Goal: Task Accomplishment & Management: Complete application form

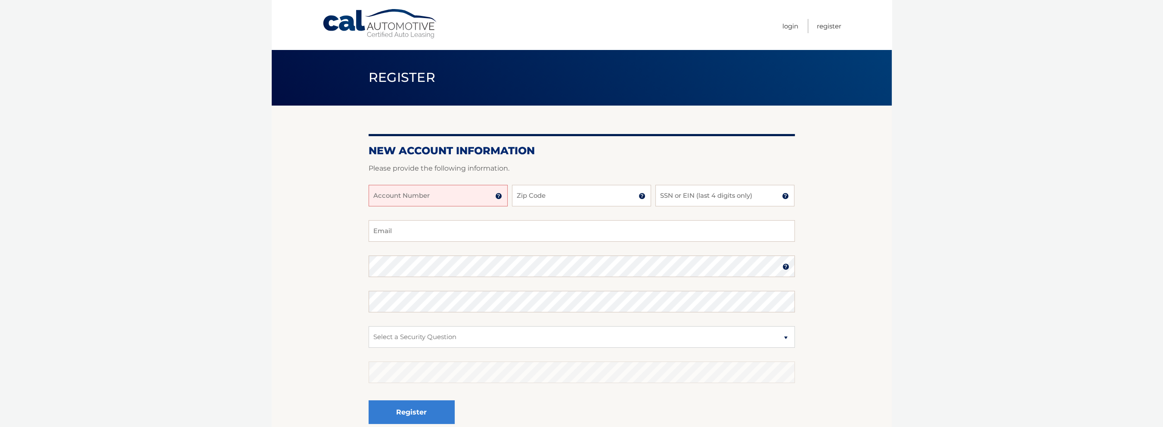
click at [473, 197] on input "Account Number" at bounding box center [438, 196] width 139 height 22
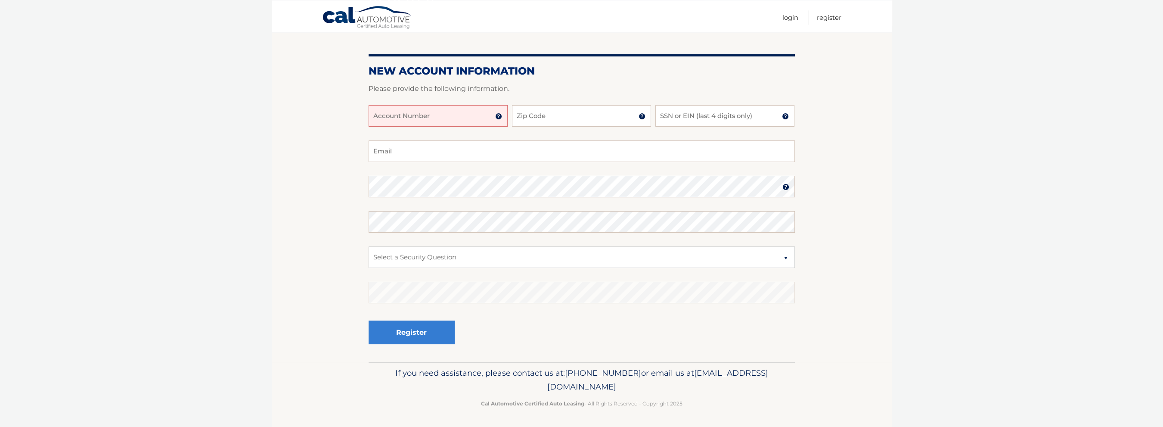
scroll to position [80, 0]
type input "42463154431"
click at [622, 120] on input "Zip Code" at bounding box center [581, 116] width 139 height 22
type input "33309"
click at [667, 117] on input "SSN or EIN (last 4 digits only)" at bounding box center [724, 116] width 139 height 22
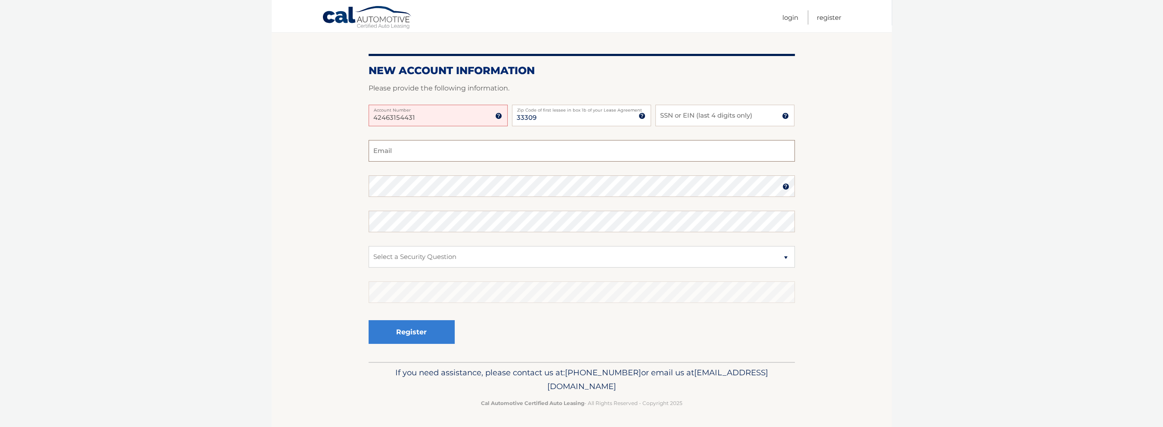
click at [446, 153] on input "Email" at bounding box center [582, 151] width 426 height 22
type input "info"
click at [670, 115] on input "SSN or EIN (last 4 digits only)" at bounding box center [724, 116] width 139 height 22
type input "2011"
click at [445, 149] on input "info" at bounding box center [582, 151] width 426 height 22
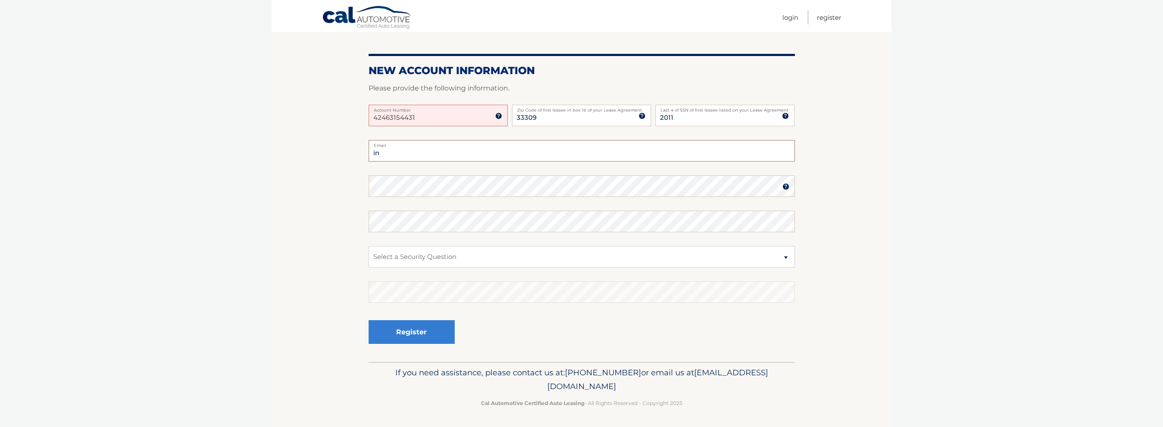
type input "i"
type input "orushaa@gmail.com"
click at [369, 246] on select "Select a Security Question What was the name of your elementary school? What is…" at bounding box center [582, 257] width 426 height 22
select select "4"
click option "In what city or town was your first job?" at bounding box center [0, 0] width 0 height 0
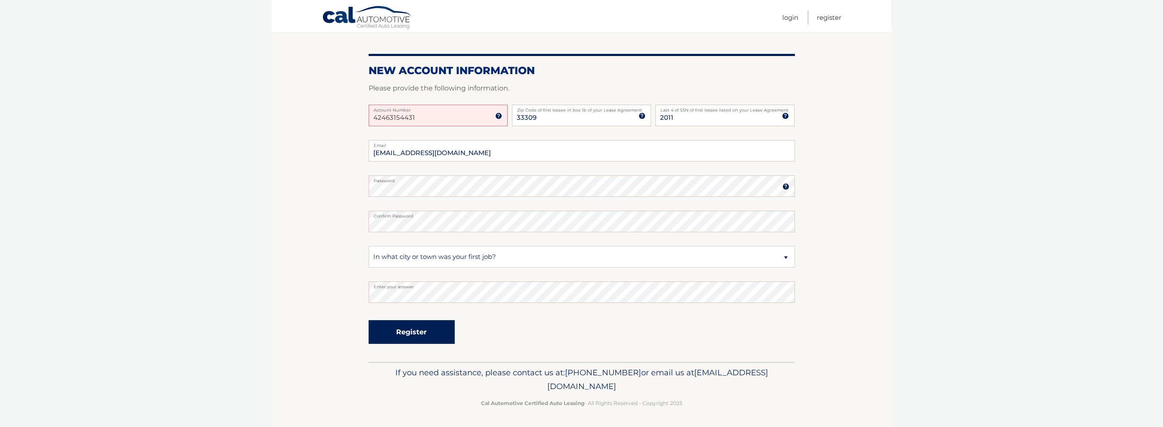
click at [412, 332] on button "Register" at bounding box center [412, 332] width 86 height 24
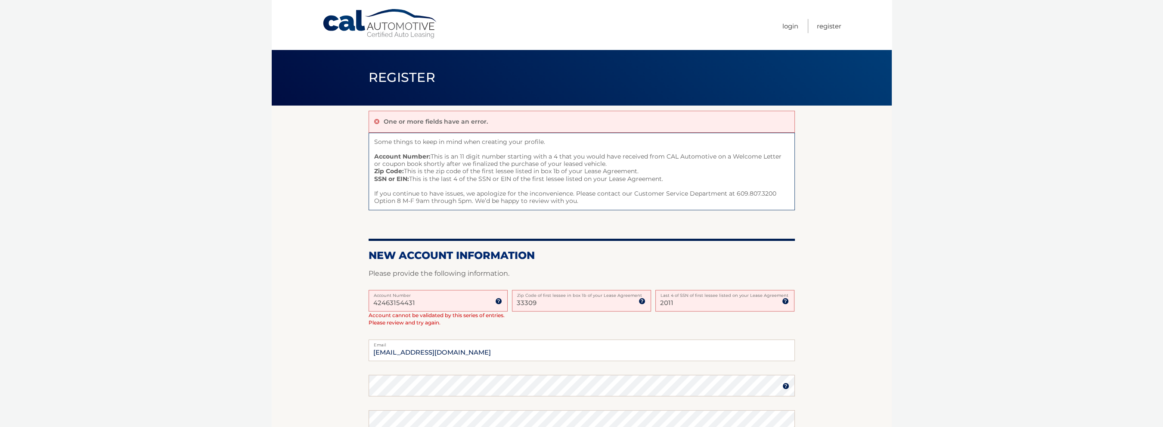
scroll to position [45, 0]
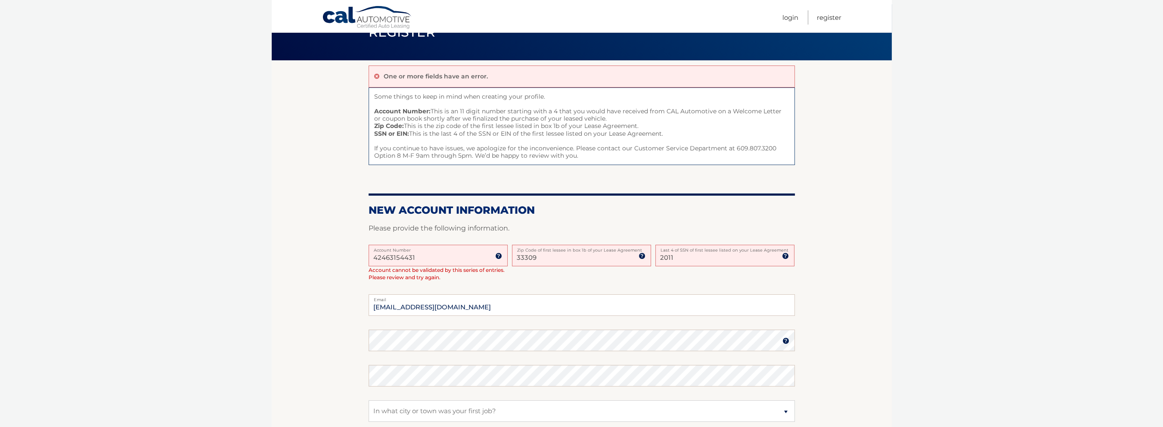
drag, startPoint x: 417, startPoint y: 255, endPoint x: 318, endPoint y: 254, distance: 98.6
click at [369, 254] on input "42463154431" at bounding box center [438, 256] width 139 height 22
type input "782112376"
drag, startPoint x: 476, startPoint y: 298, endPoint x: 331, endPoint y: 290, distance: 145.3
click at [369, 290] on input "orushaa@gmail.com" at bounding box center [582, 298] width 426 height 22
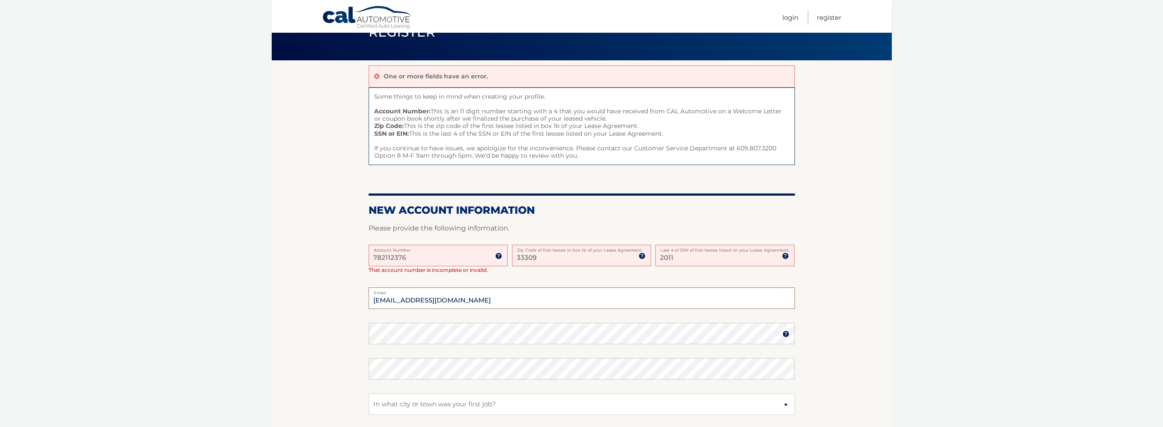
type input "[EMAIL_ADDRESS][DOMAIN_NAME]"
click at [425, 256] on input "782112376" at bounding box center [438, 256] width 139 height 22
type input "7"
type input "22905806405"
click at [546, 255] on input "33309" at bounding box center [581, 256] width 139 height 22
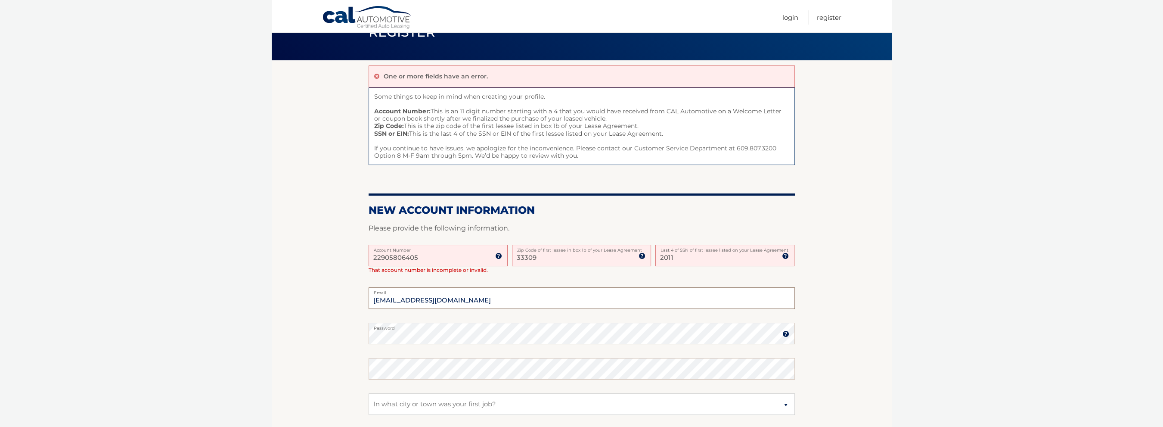
click at [487, 295] on input "[EMAIL_ADDRESS][DOMAIN_NAME]" at bounding box center [582, 298] width 426 height 22
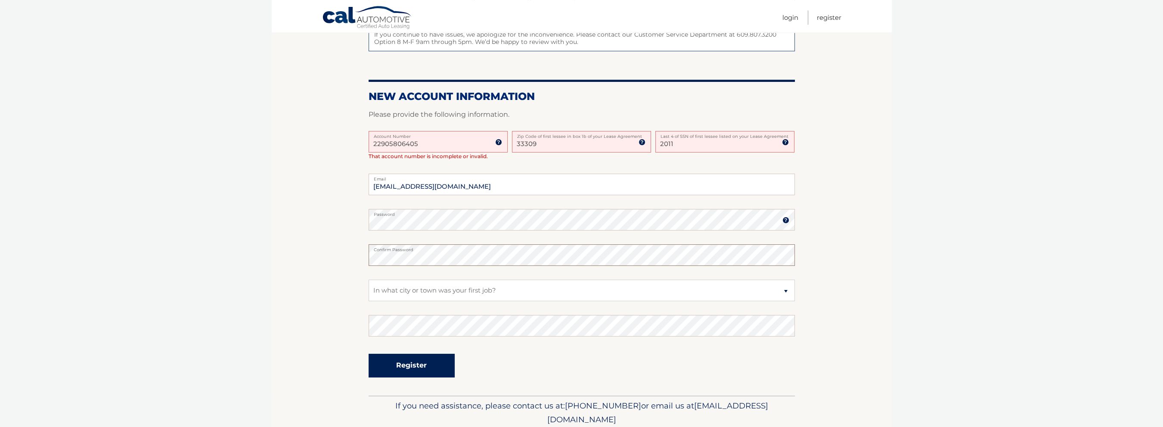
scroll to position [182, 0]
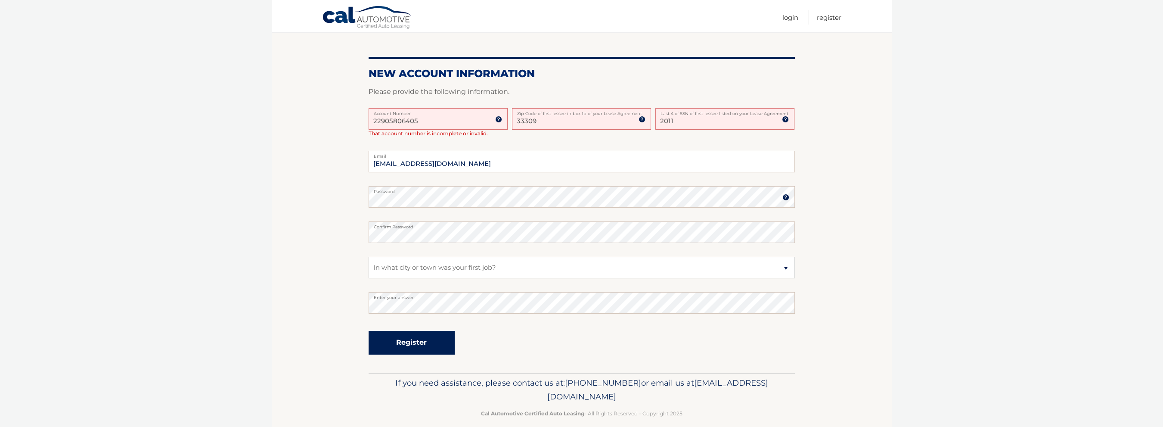
click at [423, 340] on button "Register" at bounding box center [412, 343] width 86 height 24
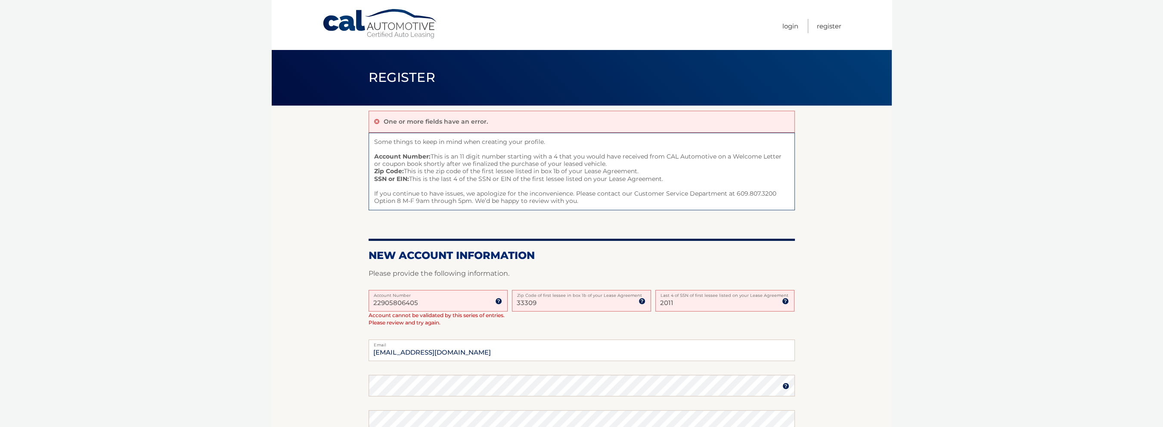
click at [437, 302] on input "22905806405" at bounding box center [438, 301] width 139 height 22
click at [429, 305] on input "22905806405" at bounding box center [438, 301] width 139 height 22
click at [431, 304] on input "22905806405" at bounding box center [438, 301] width 139 height 22
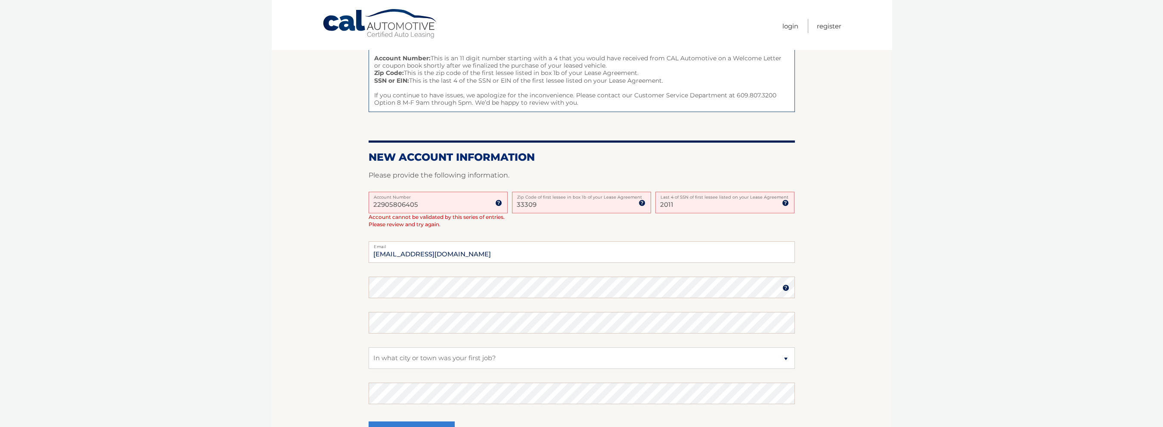
scroll to position [17, 0]
